Goal: Task Accomplishment & Management: Use online tool/utility

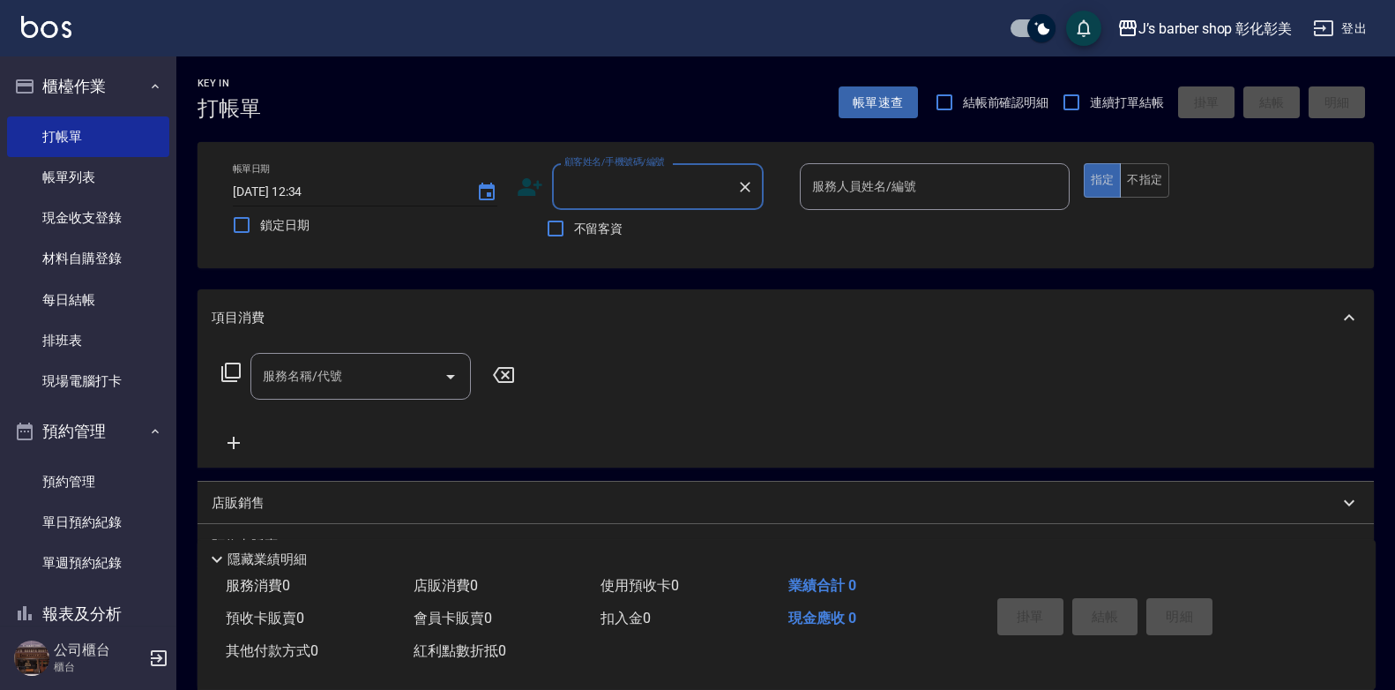
click at [309, 190] on input "[DATE] 12:34" at bounding box center [346, 191] width 226 height 29
type input "[DATE] 11:30"
click at [557, 227] on input "不留客資" at bounding box center [555, 228] width 37 height 37
checkbox input "true"
click at [848, 191] on input "服務人員姓名/編號" at bounding box center [935, 186] width 254 height 31
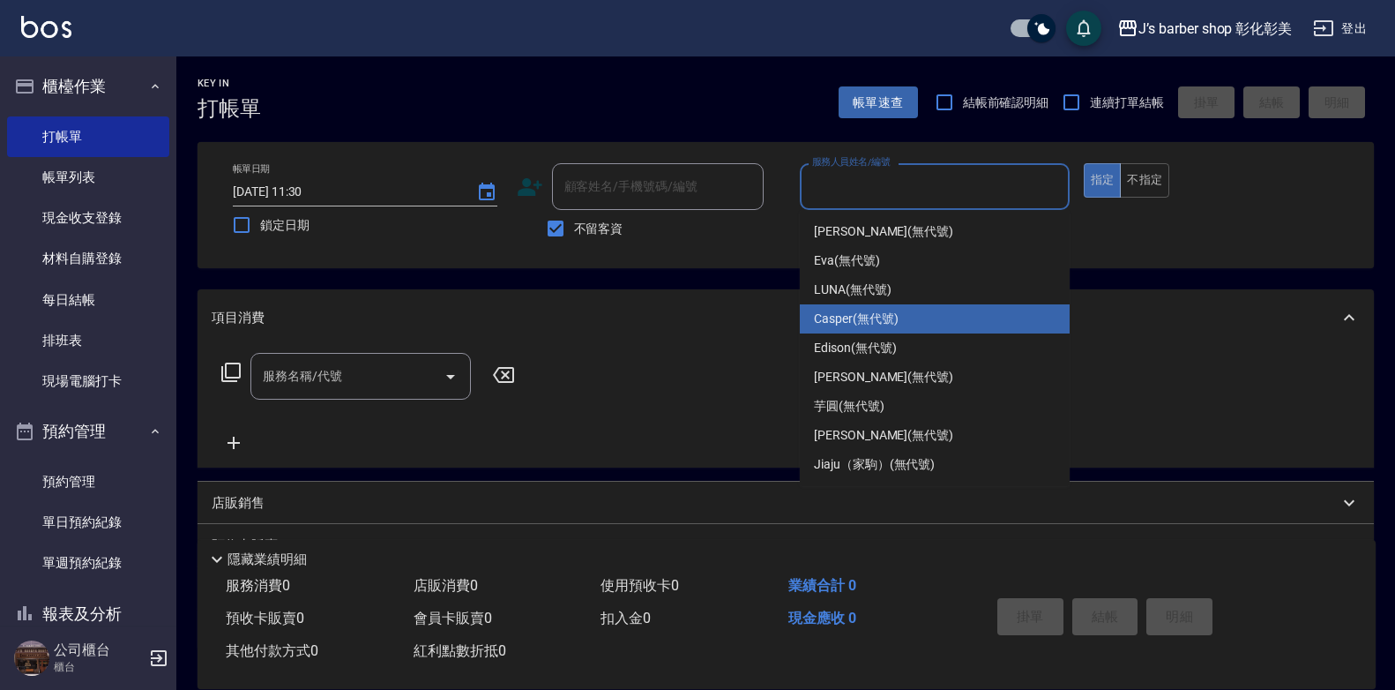
click at [936, 317] on div "Casper (無代號)" at bounding box center [935, 318] width 270 height 29
type input "Casper(無代號)"
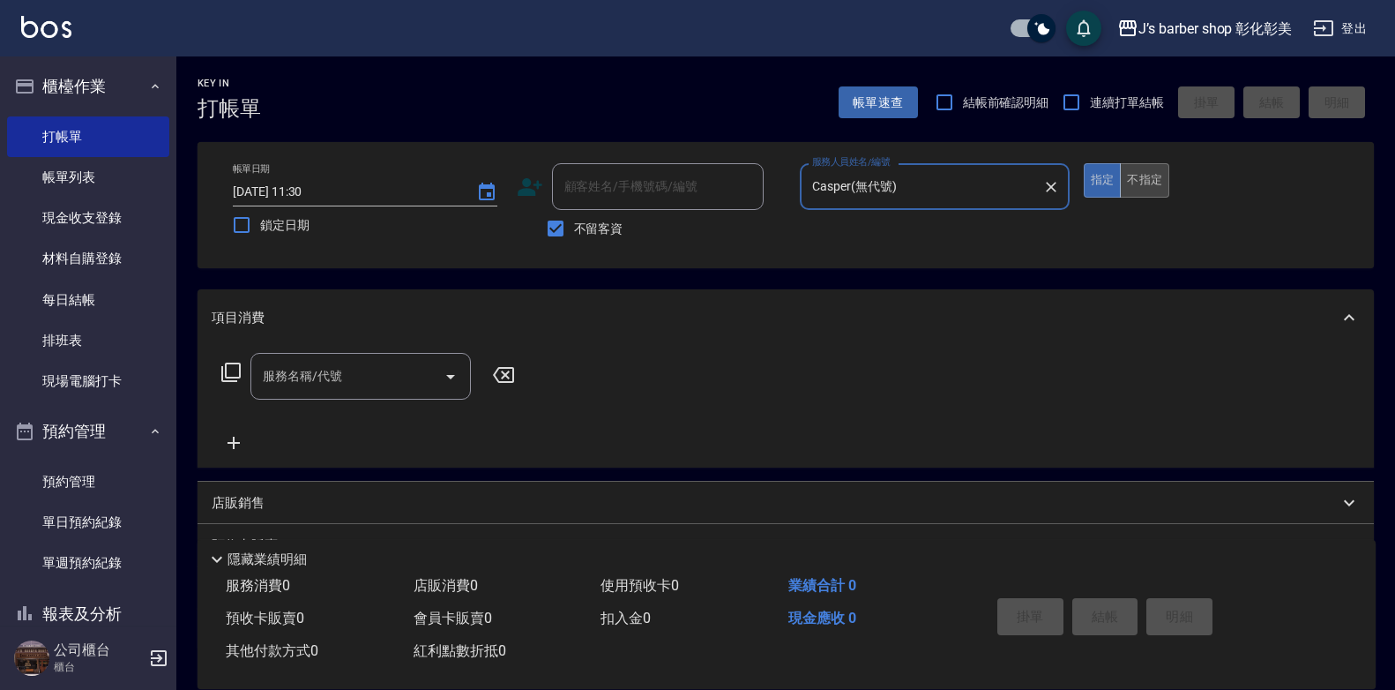
click at [1151, 189] on button "不指定" at bounding box center [1144, 180] width 49 height 34
click at [356, 385] on input "服務名稱/代號" at bounding box center [347, 376] width 178 height 31
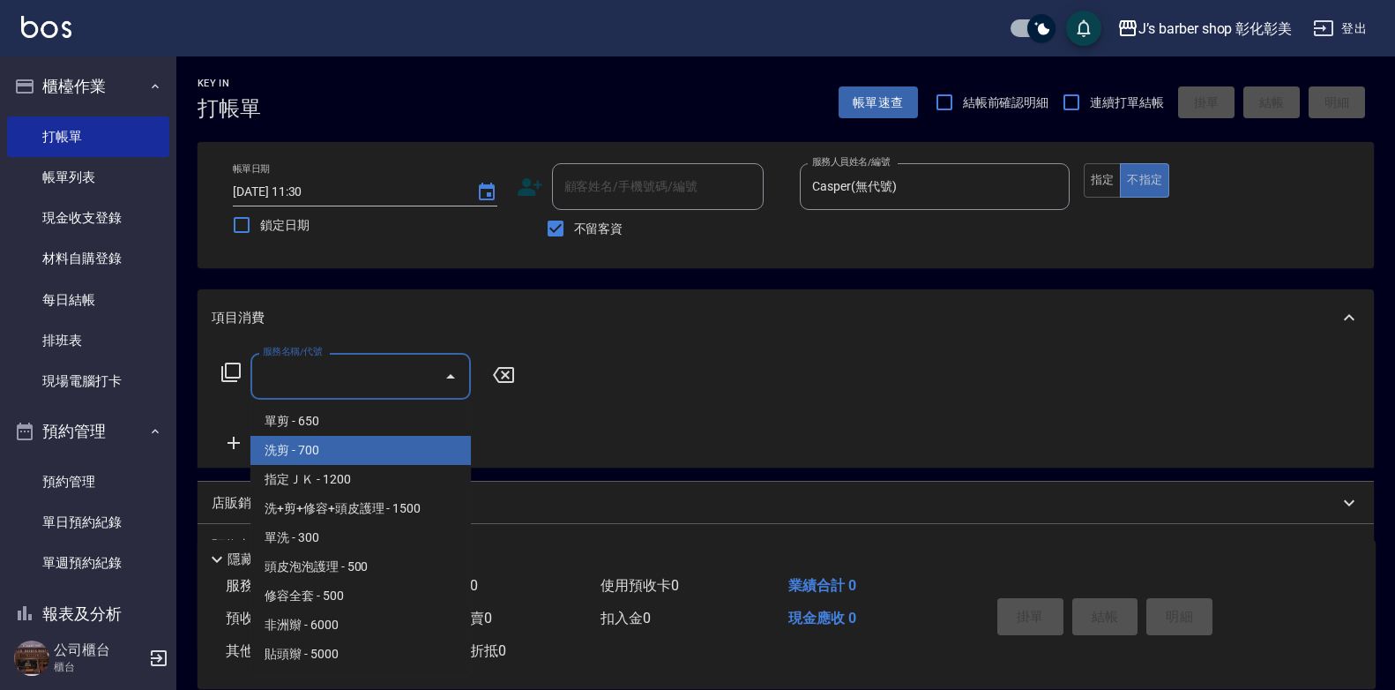
click at [359, 445] on span "洗剪 - 700" at bounding box center [361, 450] width 221 height 29
type input "洗剪(101)"
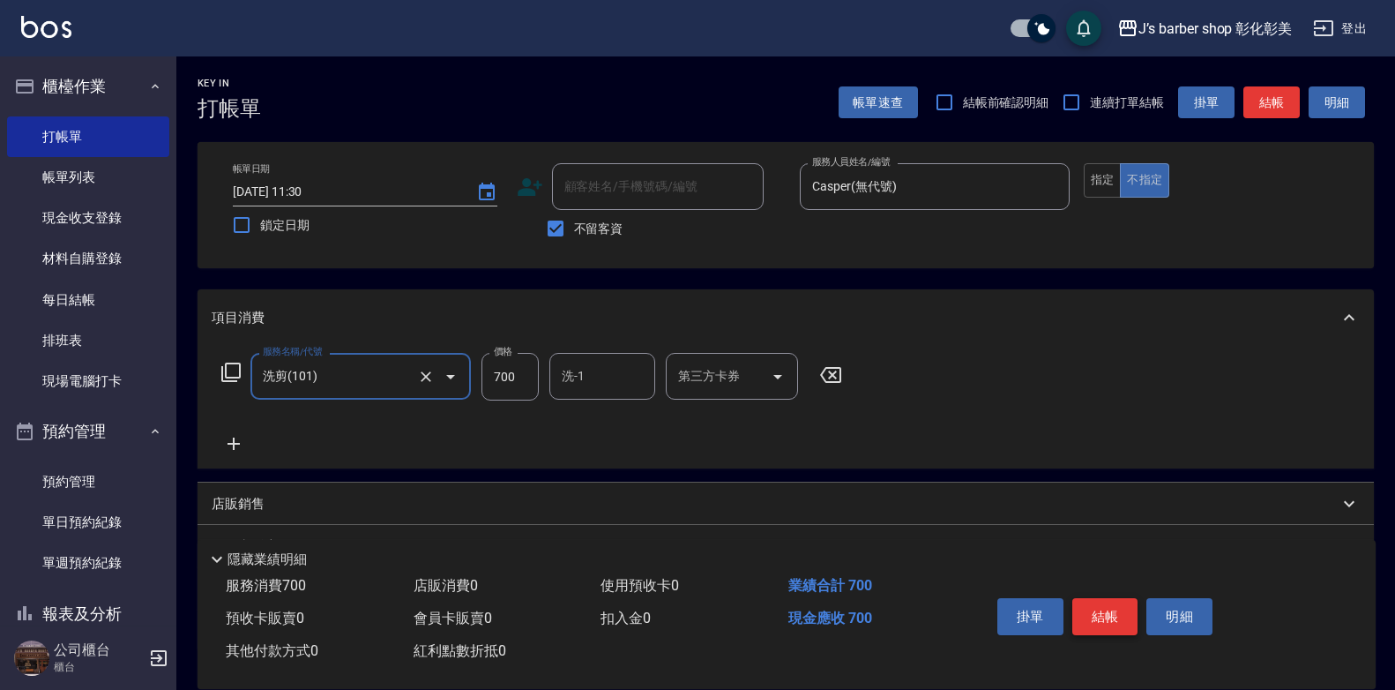
click at [1097, 601] on button "結帳" at bounding box center [1106, 616] width 66 height 37
